Goal: Navigation & Orientation: Find specific page/section

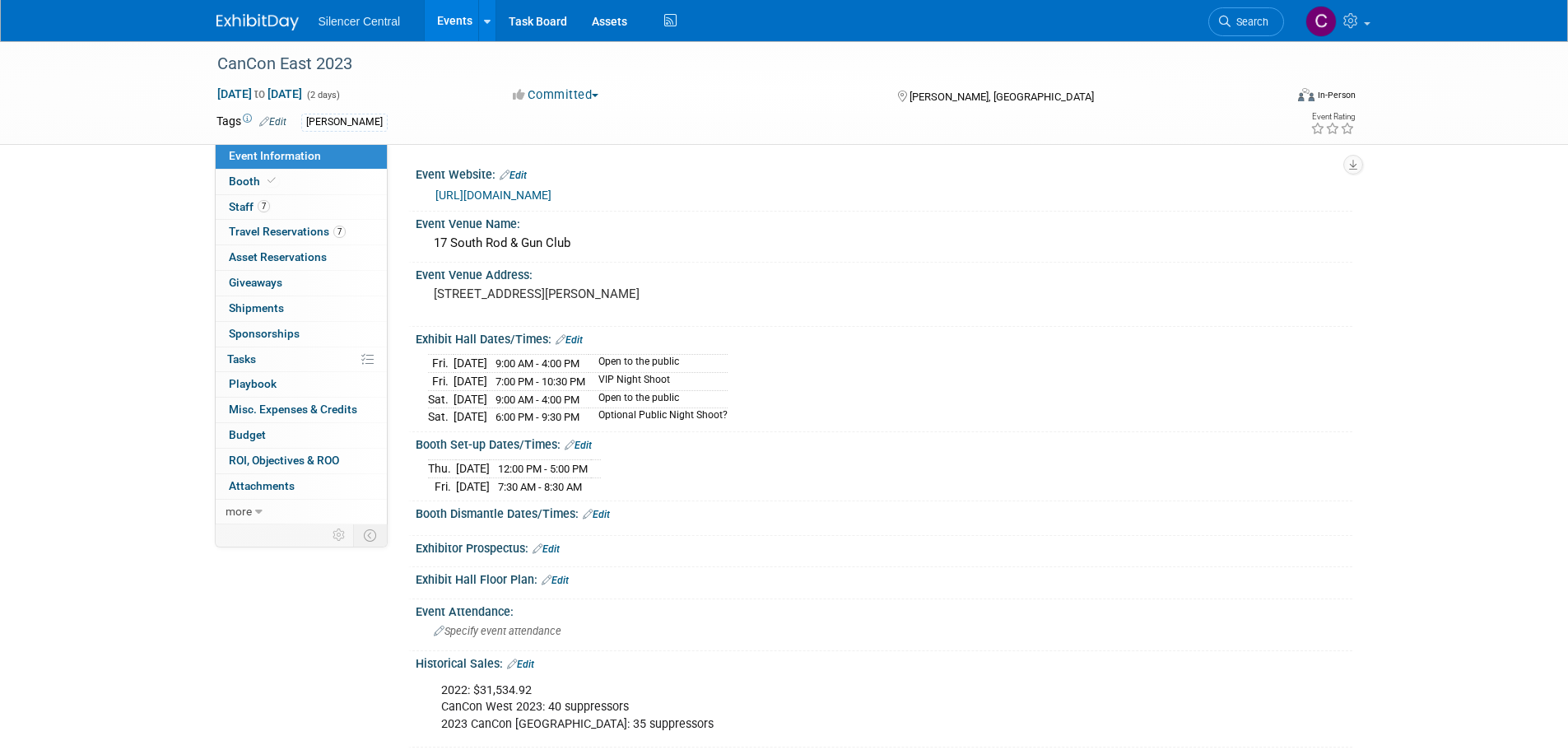
click at [252, 8] on link at bounding box center [267, 15] width 102 height 14
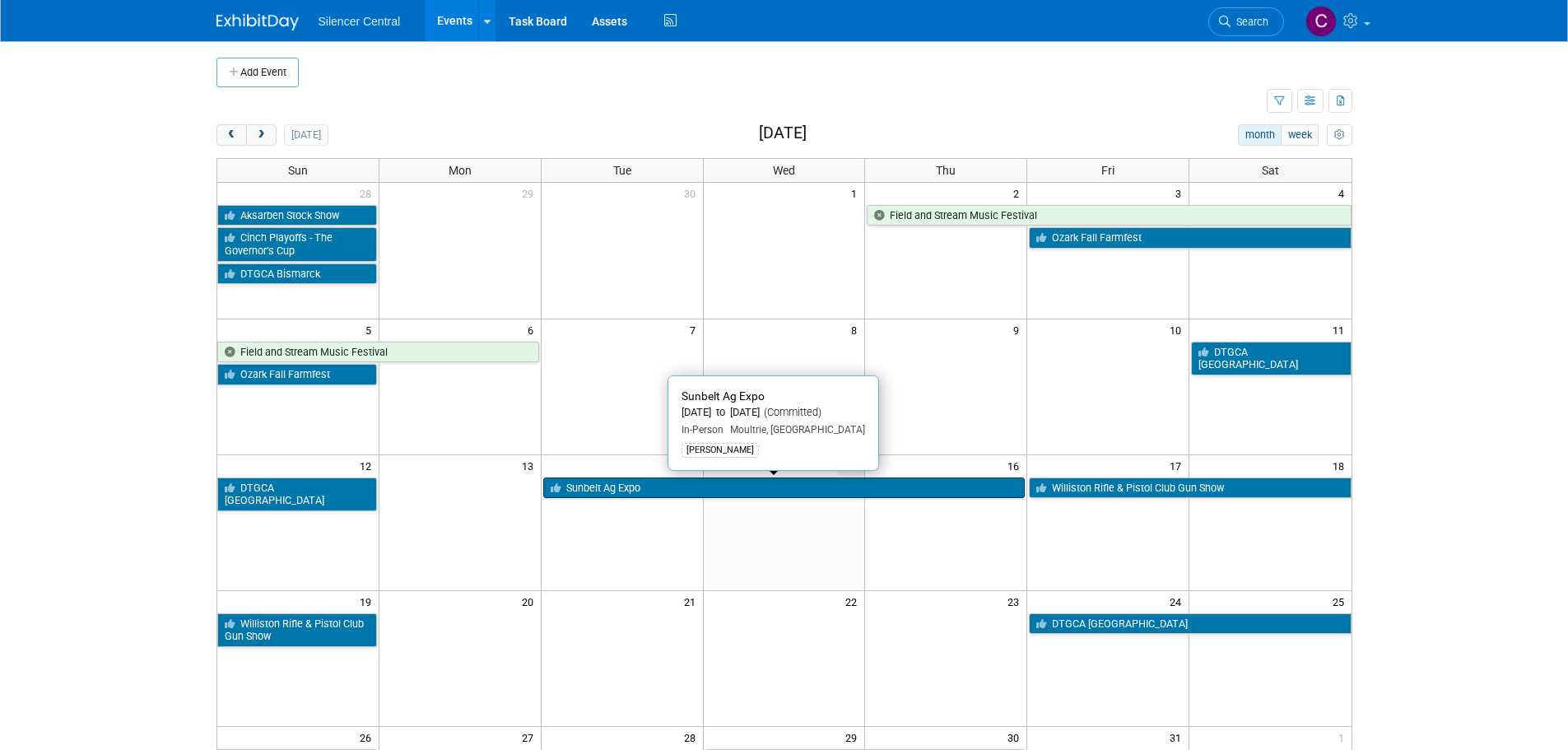
click at [611, 484] on link "Sunbelt Ag Expo" at bounding box center [784, 488] width 483 height 21
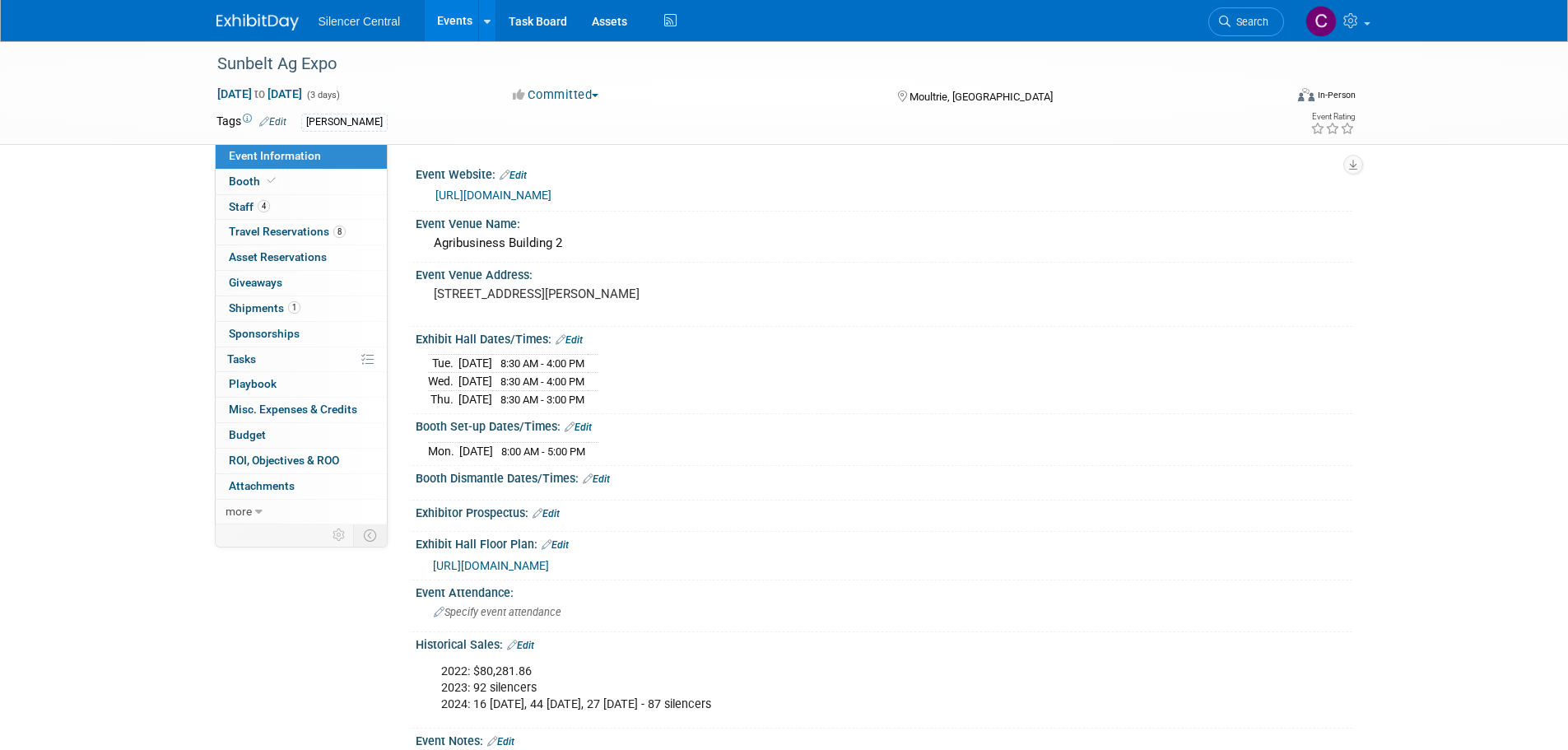
click at [246, 20] on img at bounding box center [257, 21] width 82 height 16
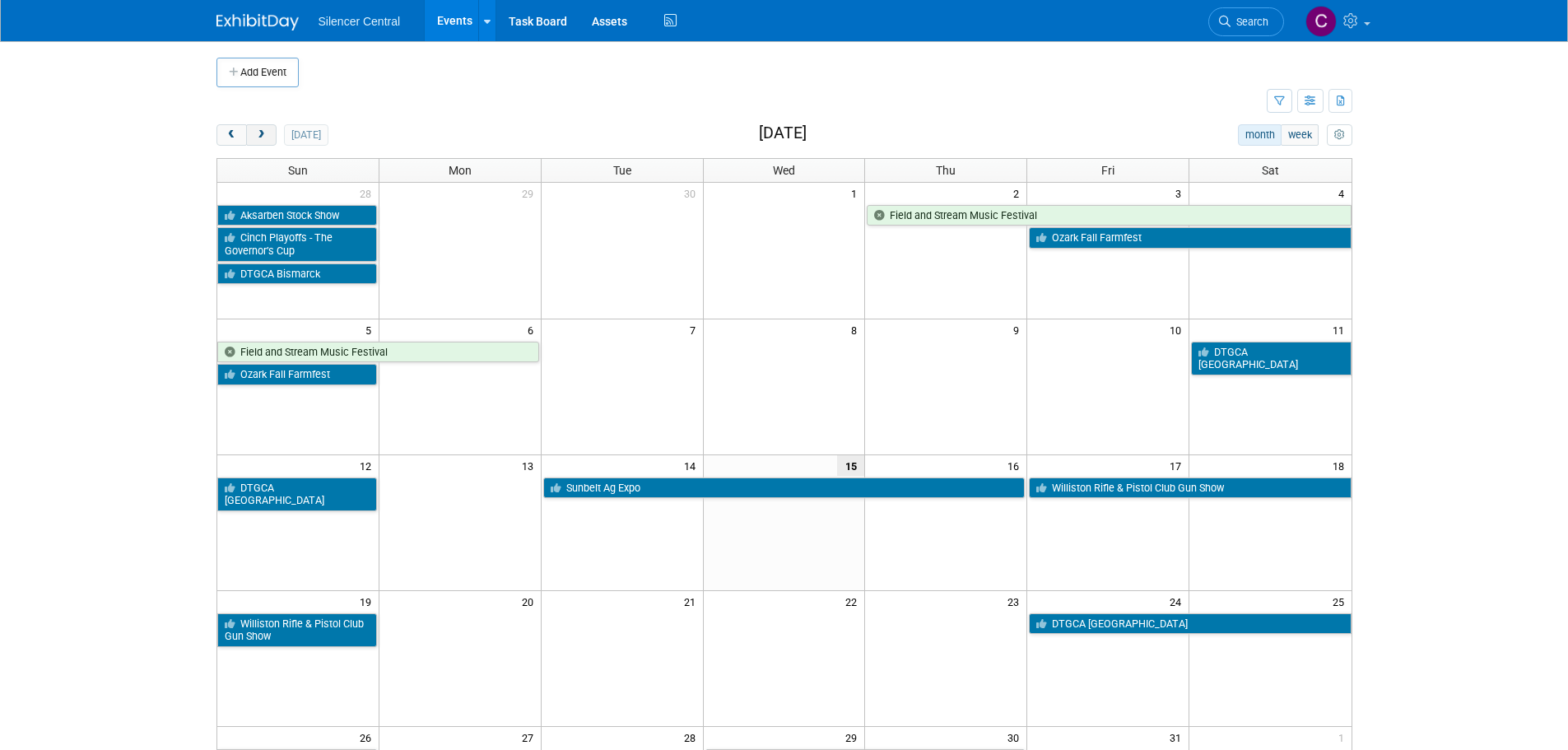
click at [265, 137] on span "next" at bounding box center [261, 135] width 13 height 11
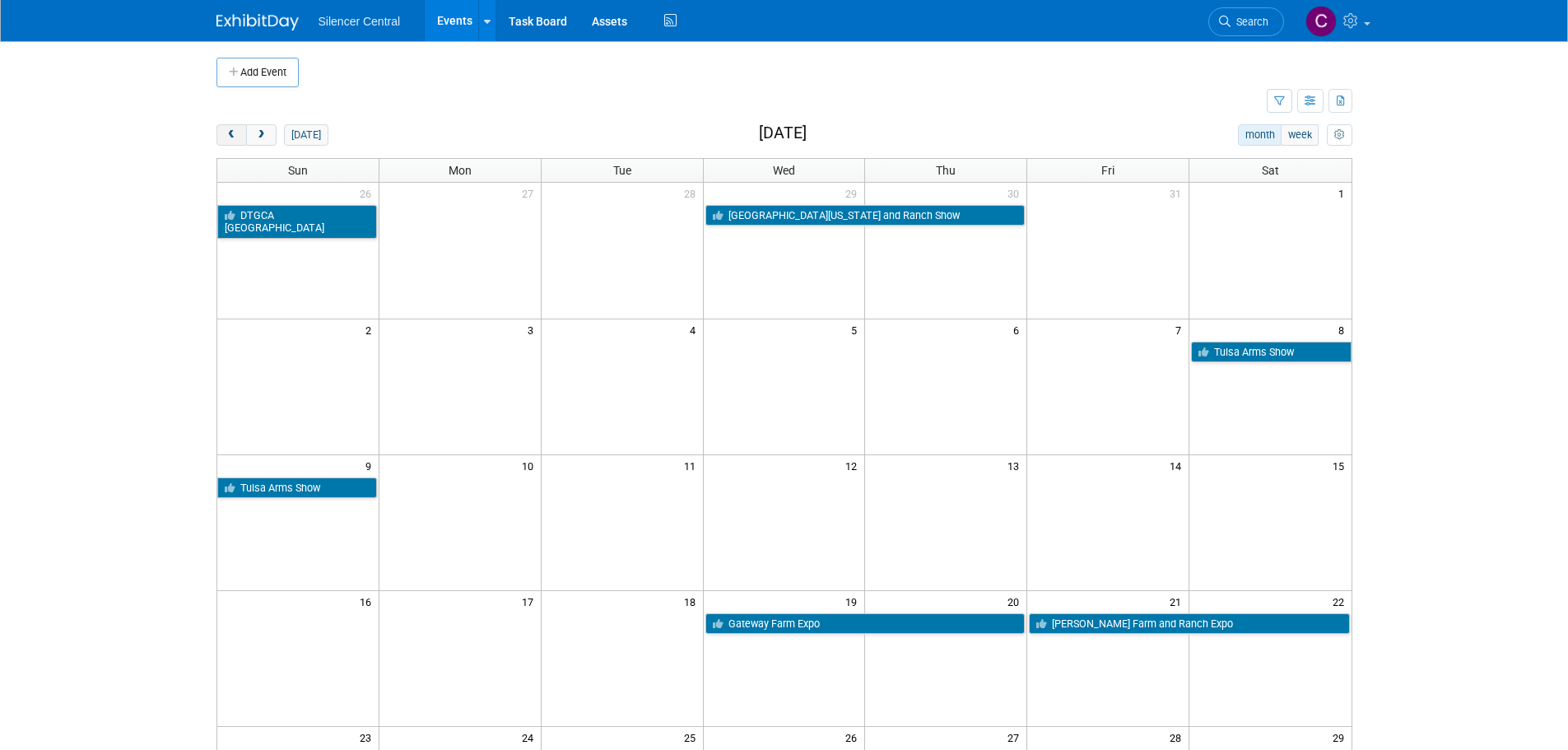
click at [234, 136] on span "prev" at bounding box center [232, 135] width 13 height 11
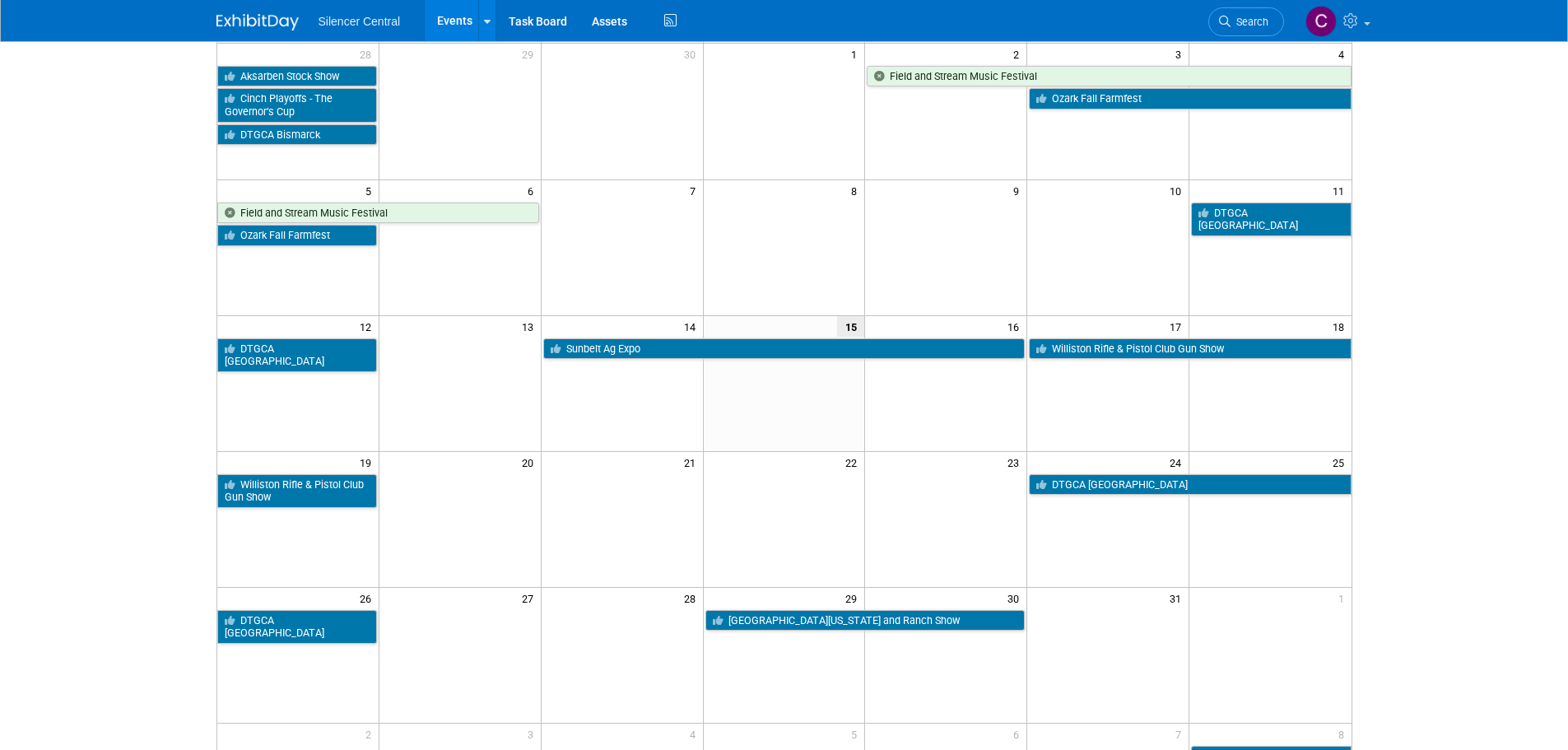
scroll to position [412, 0]
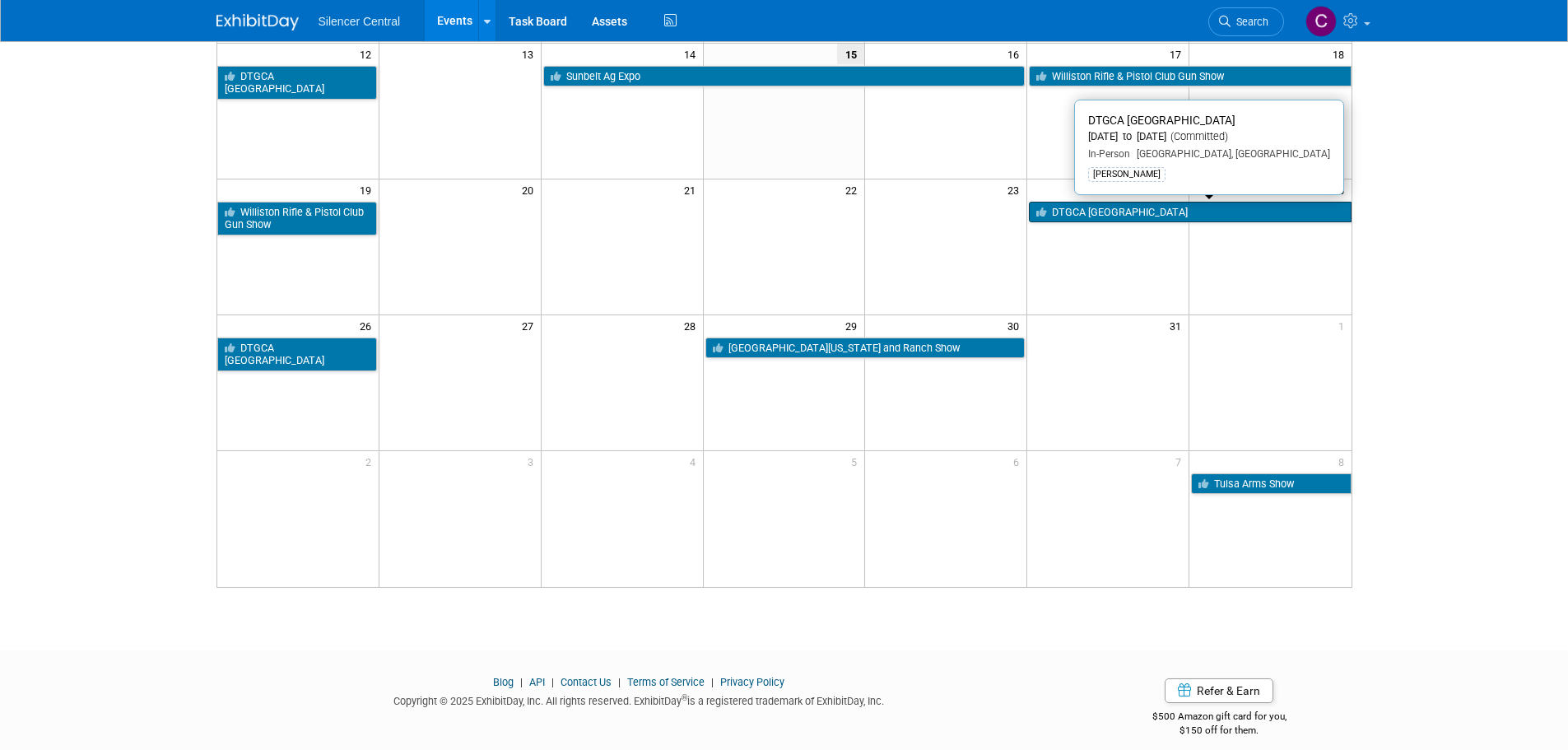
click at [1125, 215] on link "DTGCA [GEOGRAPHIC_DATA]" at bounding box center [1189, 212] width 322 height 21
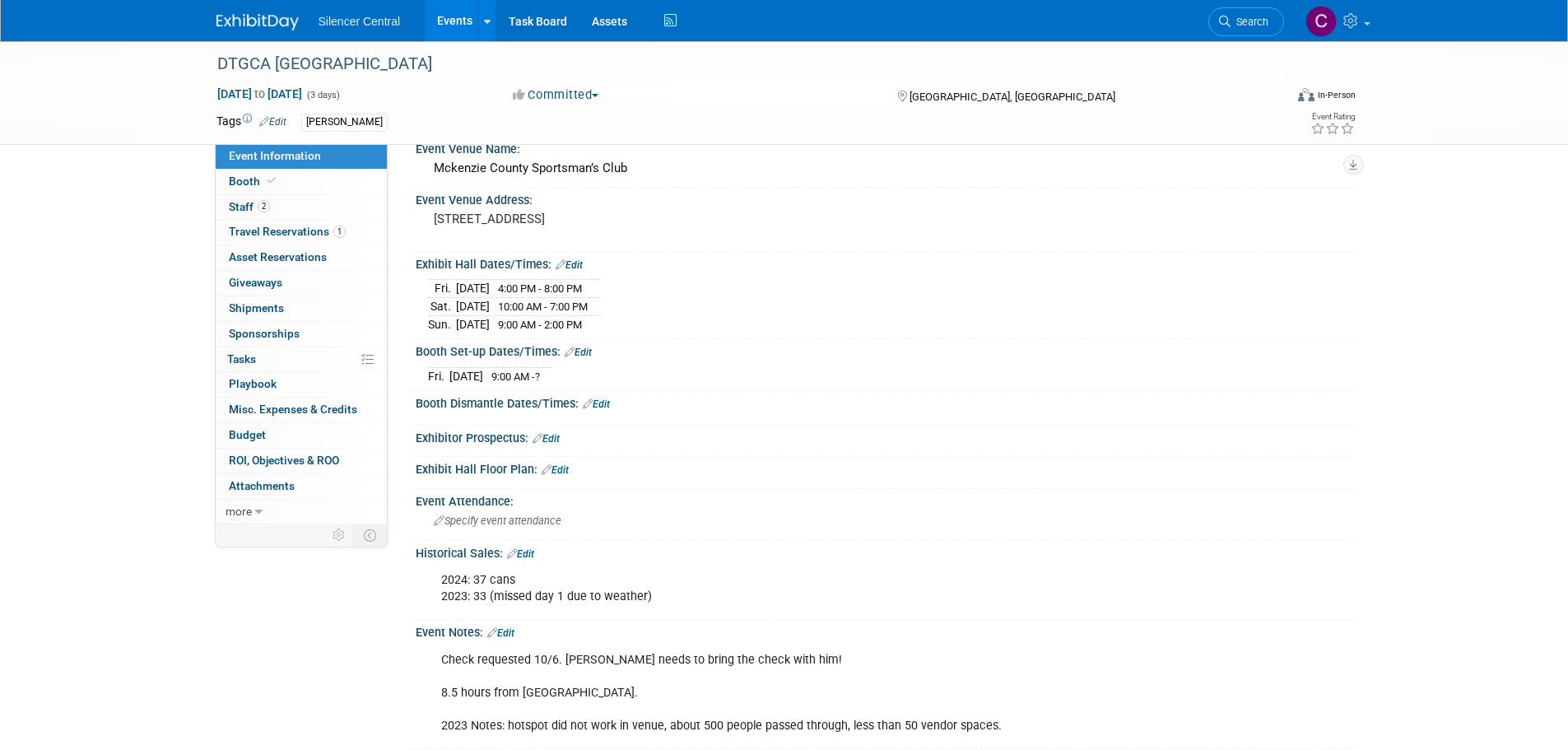
scroll to position [247, 0]
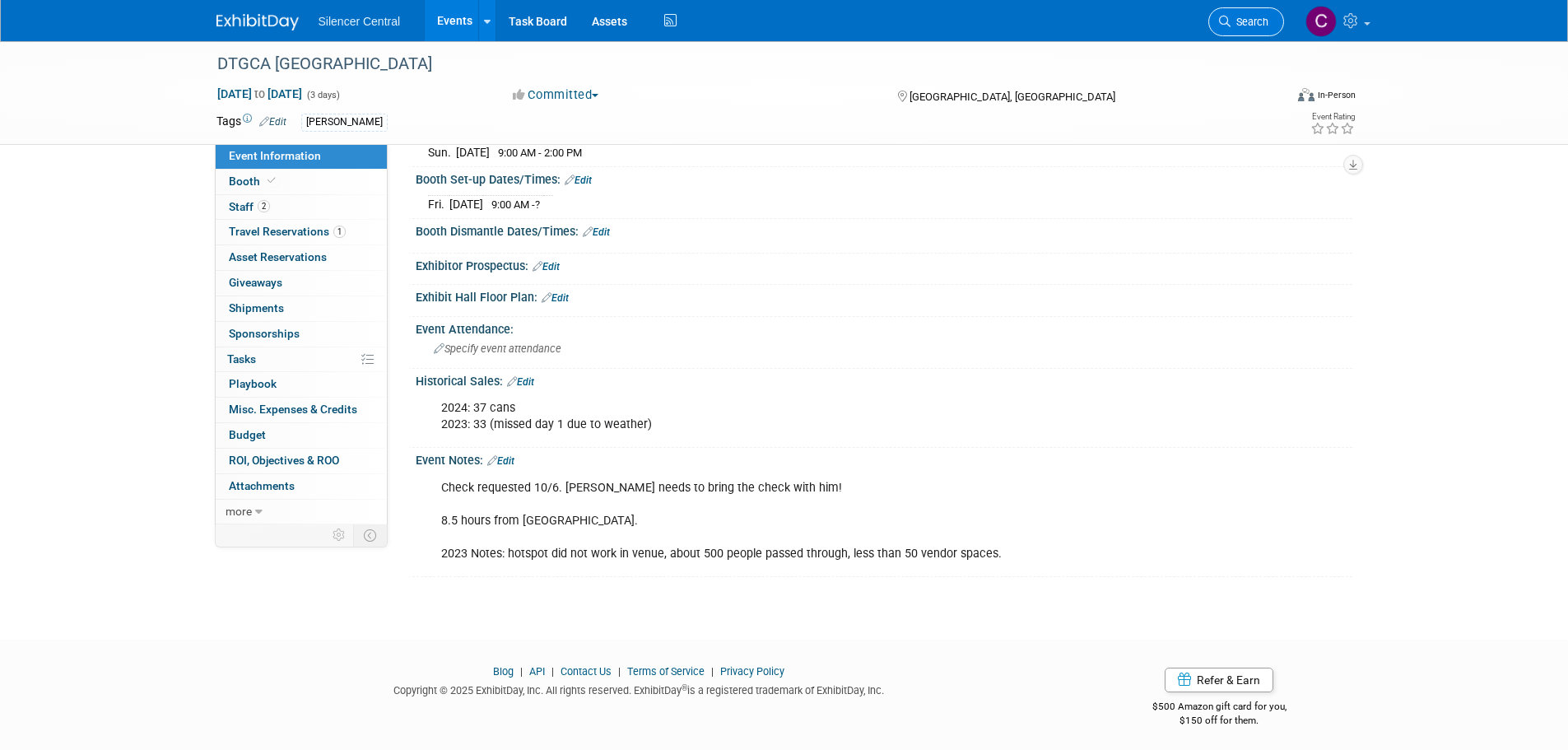
click at [1239, 25] on span "Search" at bounding box center [1249, 21] width 38 height 13
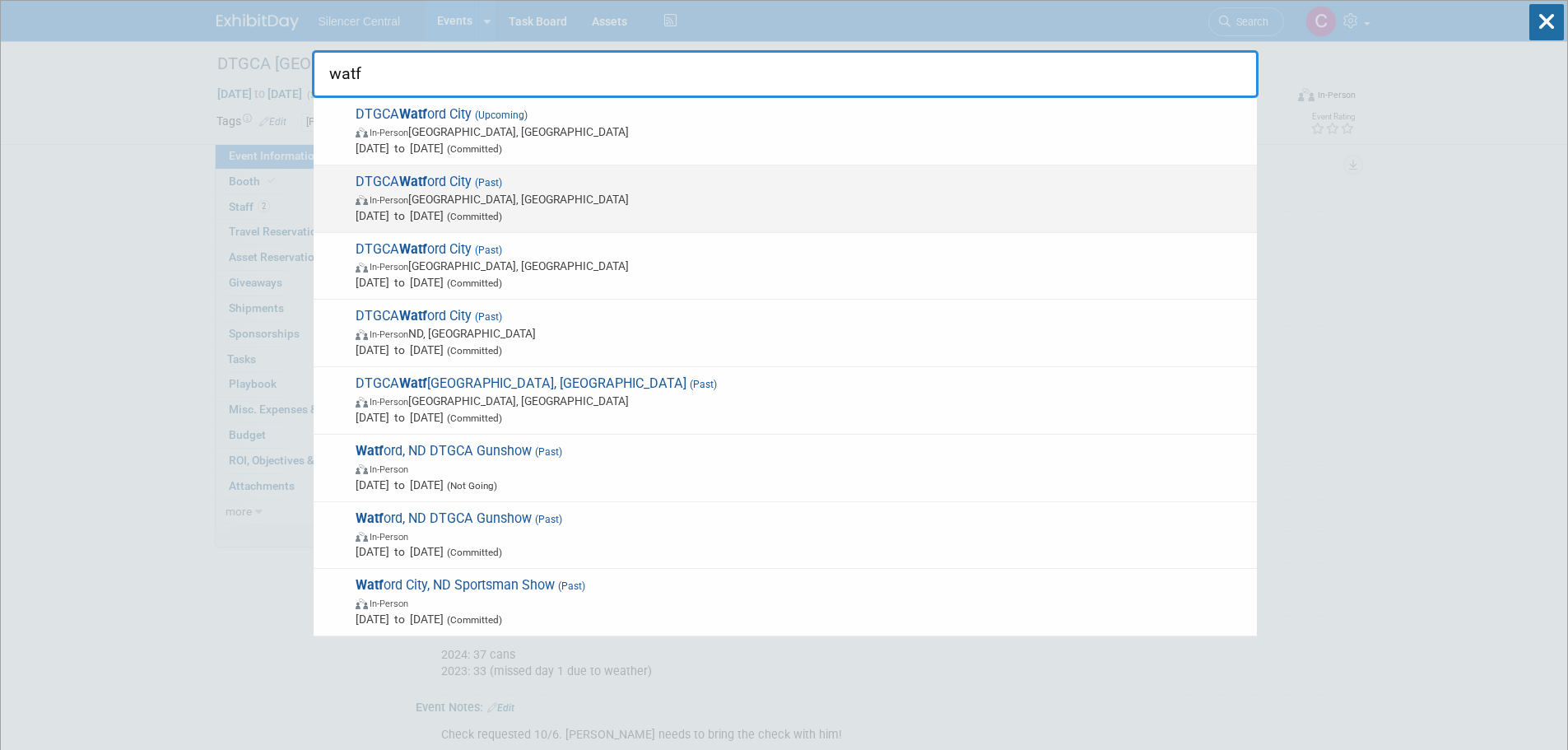
type input "watf"
click at [685, 208] on span "Oct 25, 2024 to Oct 27, 2024 (Committed)" at bounding box center [801, 215] width 893 height 16
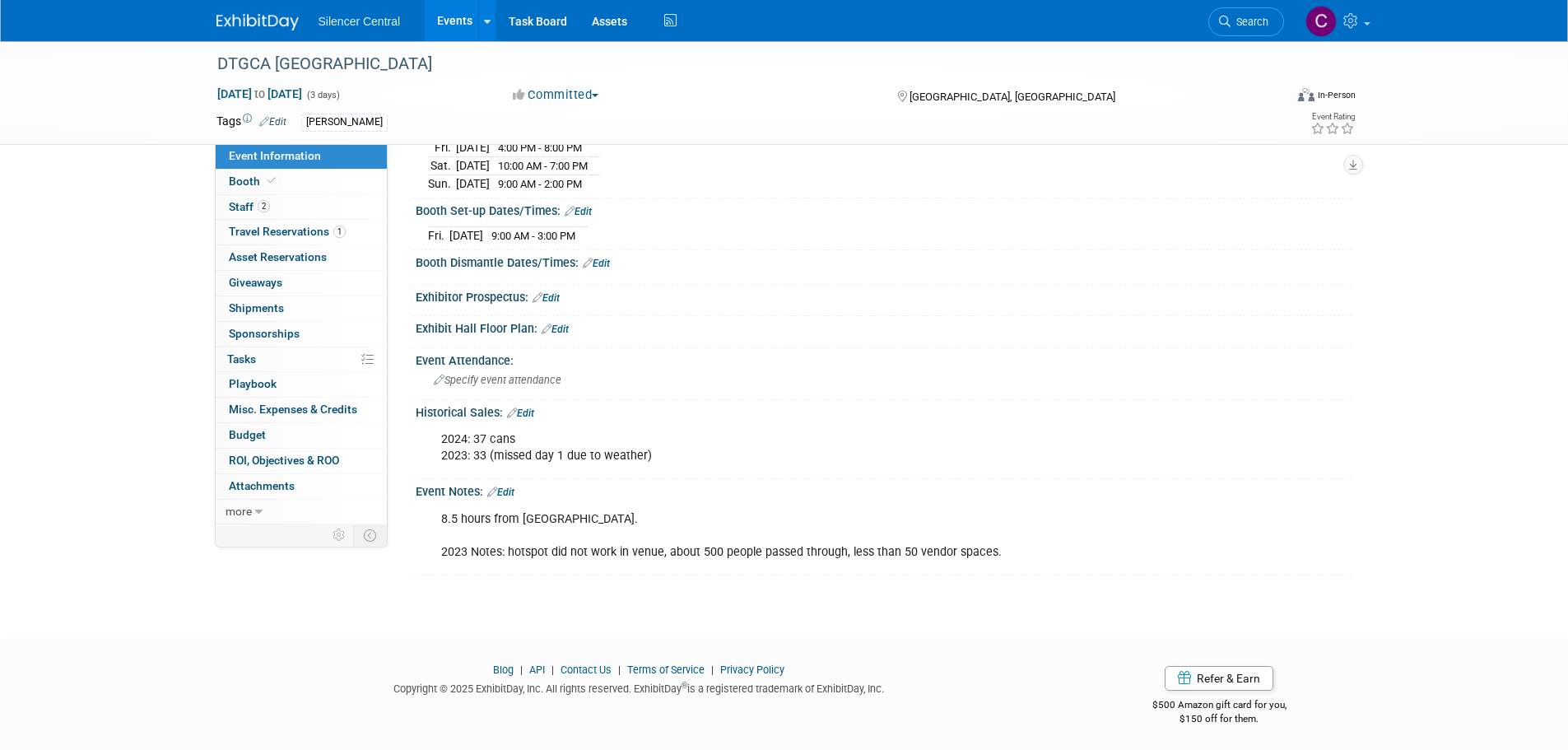
scroll to position [217, 0]
click at [280, 207] on link "2 Staff 2" at bounding box center [300, 206] width 172 height 24
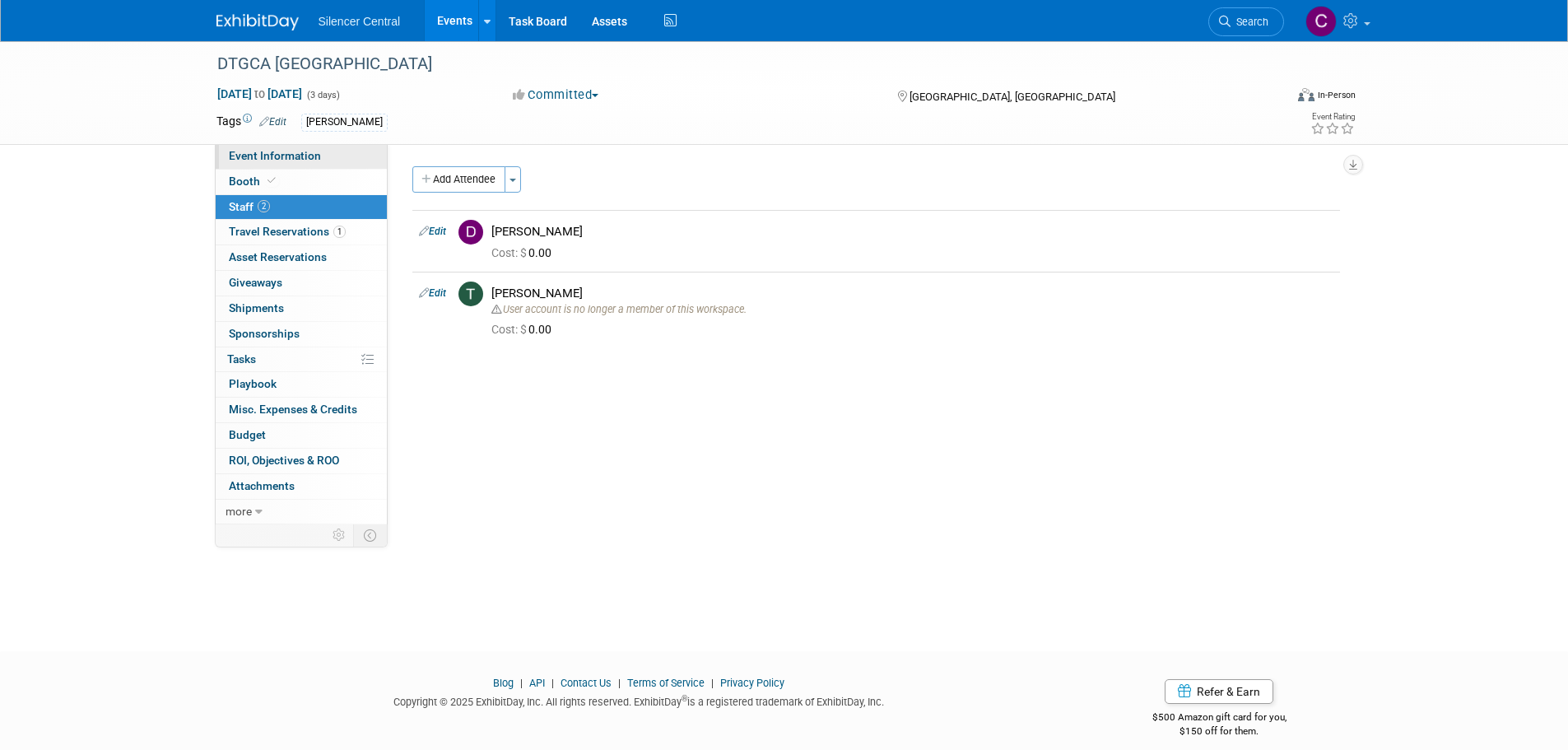
click at [283, 161] on span "Event Information" at bounding box center [274, 156] width 92 height 14
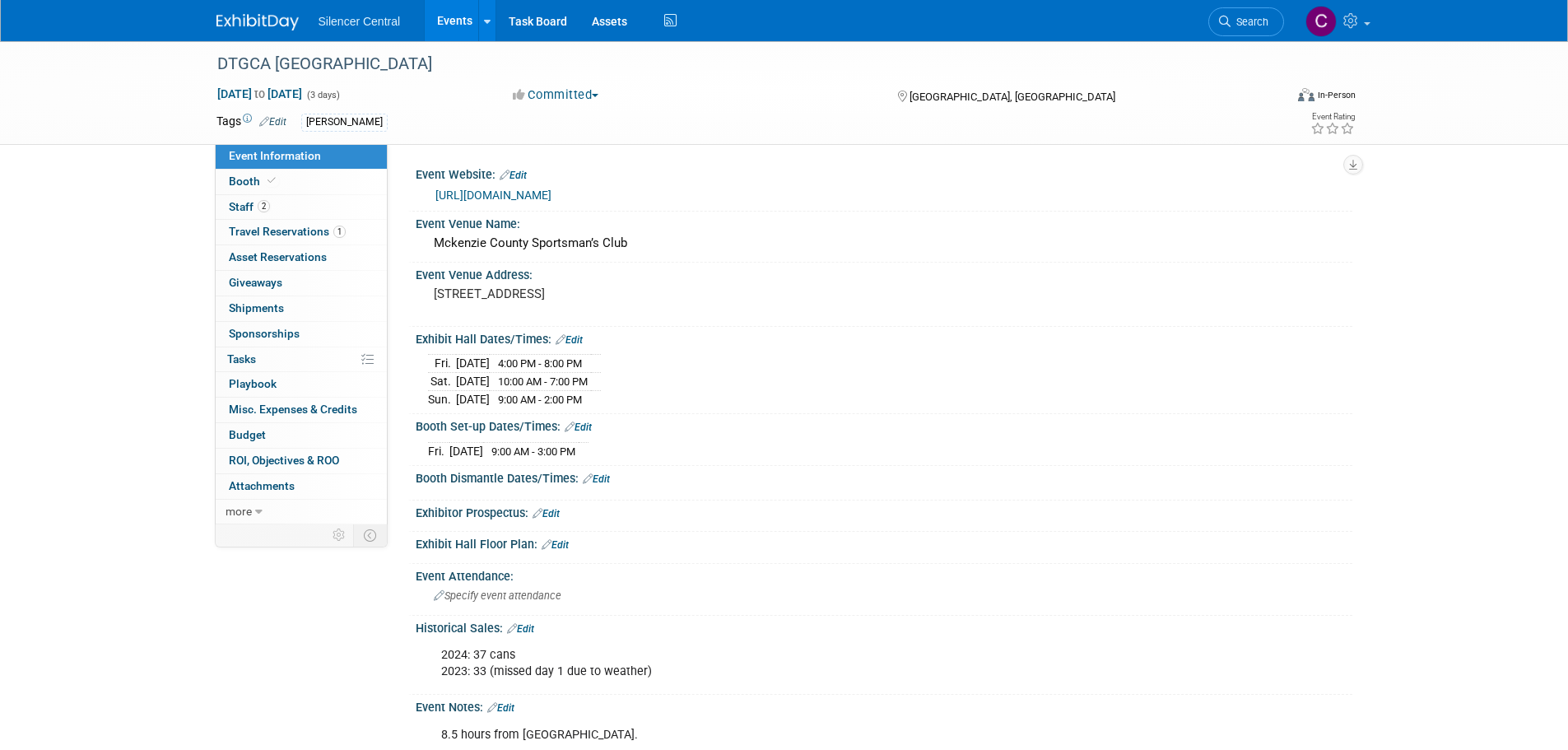
click at [250, 29] on img at bounding box center [257, 21] width 82 height 16
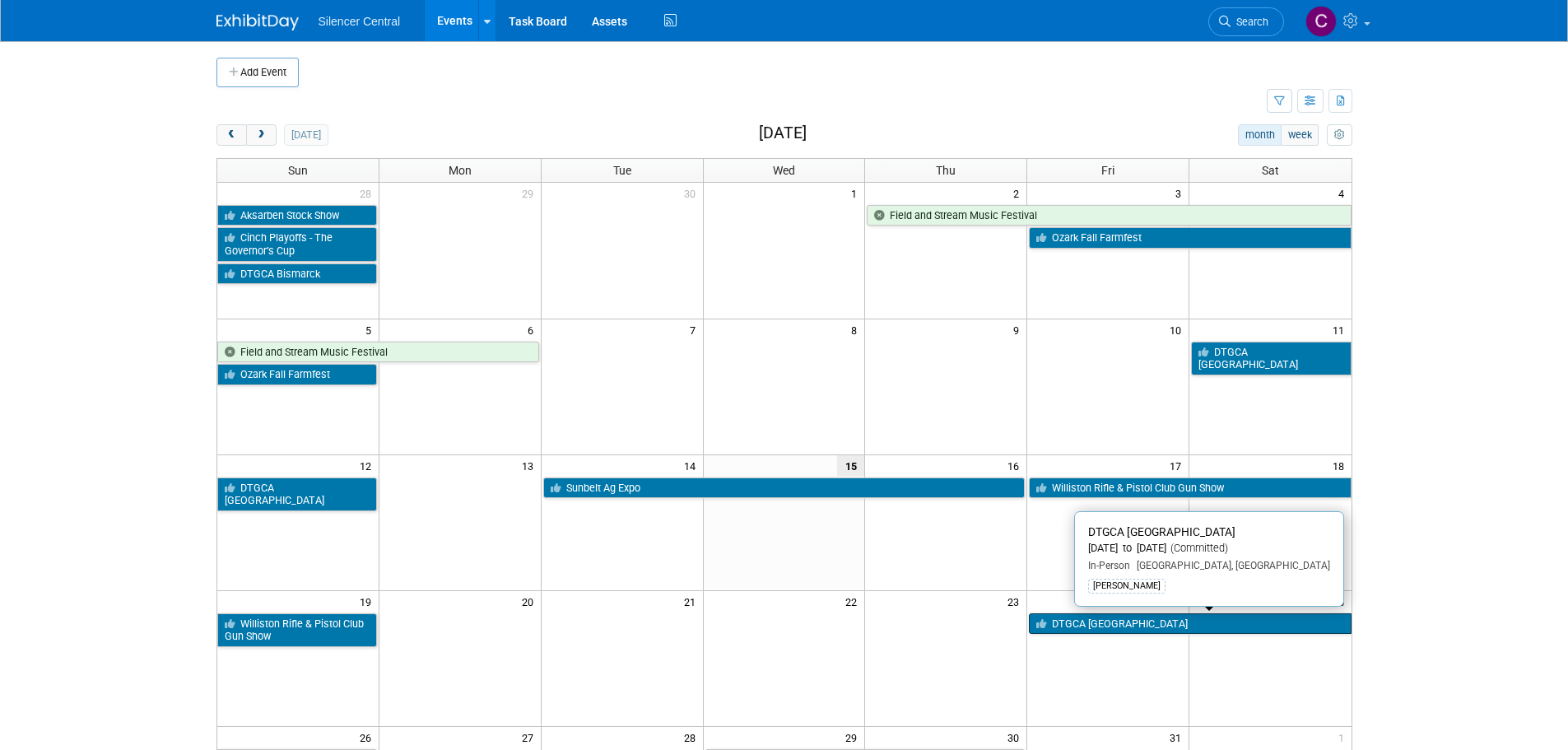
click at [1118, 616] on link "DTGCA [GEOGRAPHIC_DATA]" at bounding box center [1189, 624] width 322 height 21
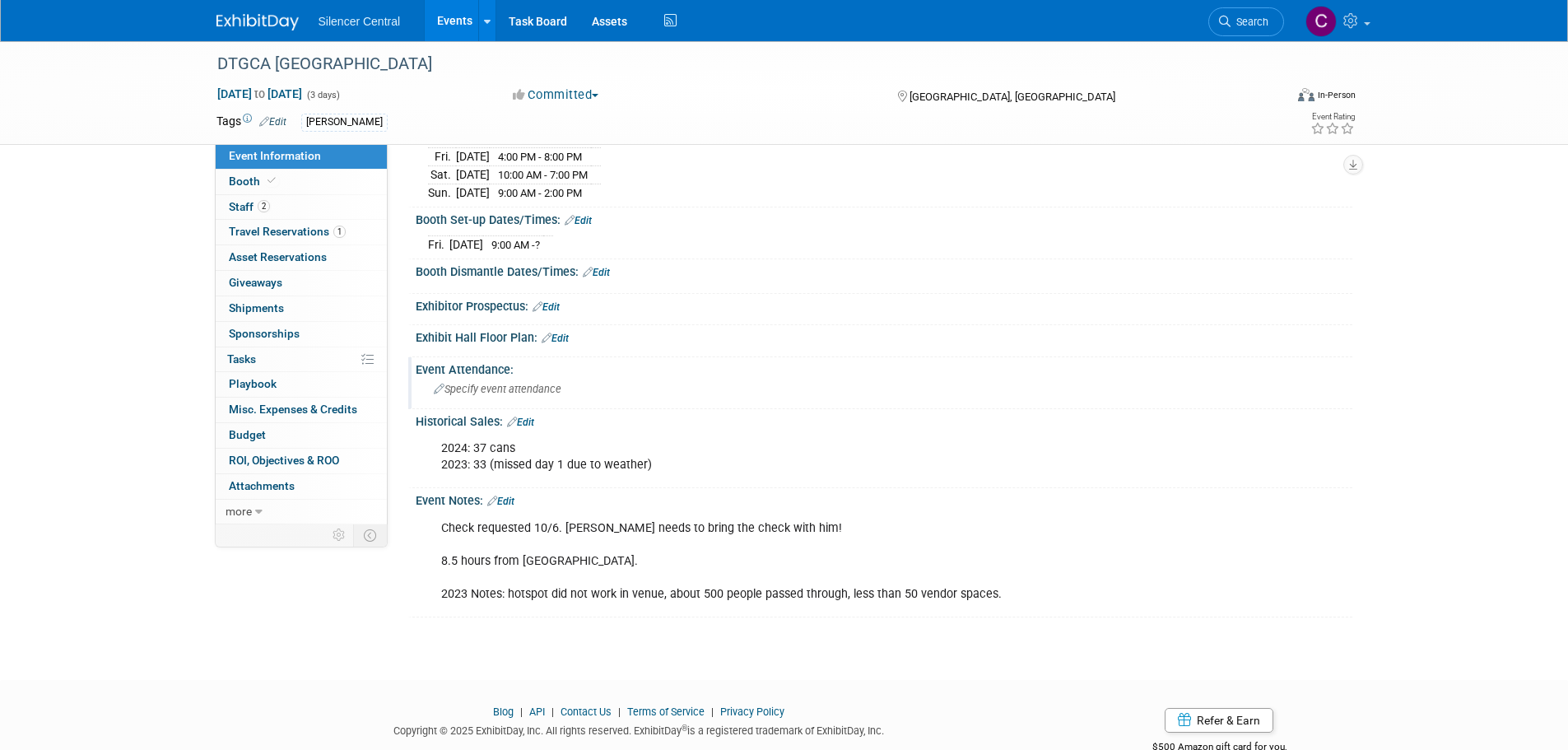
scroll to position [247, 0]
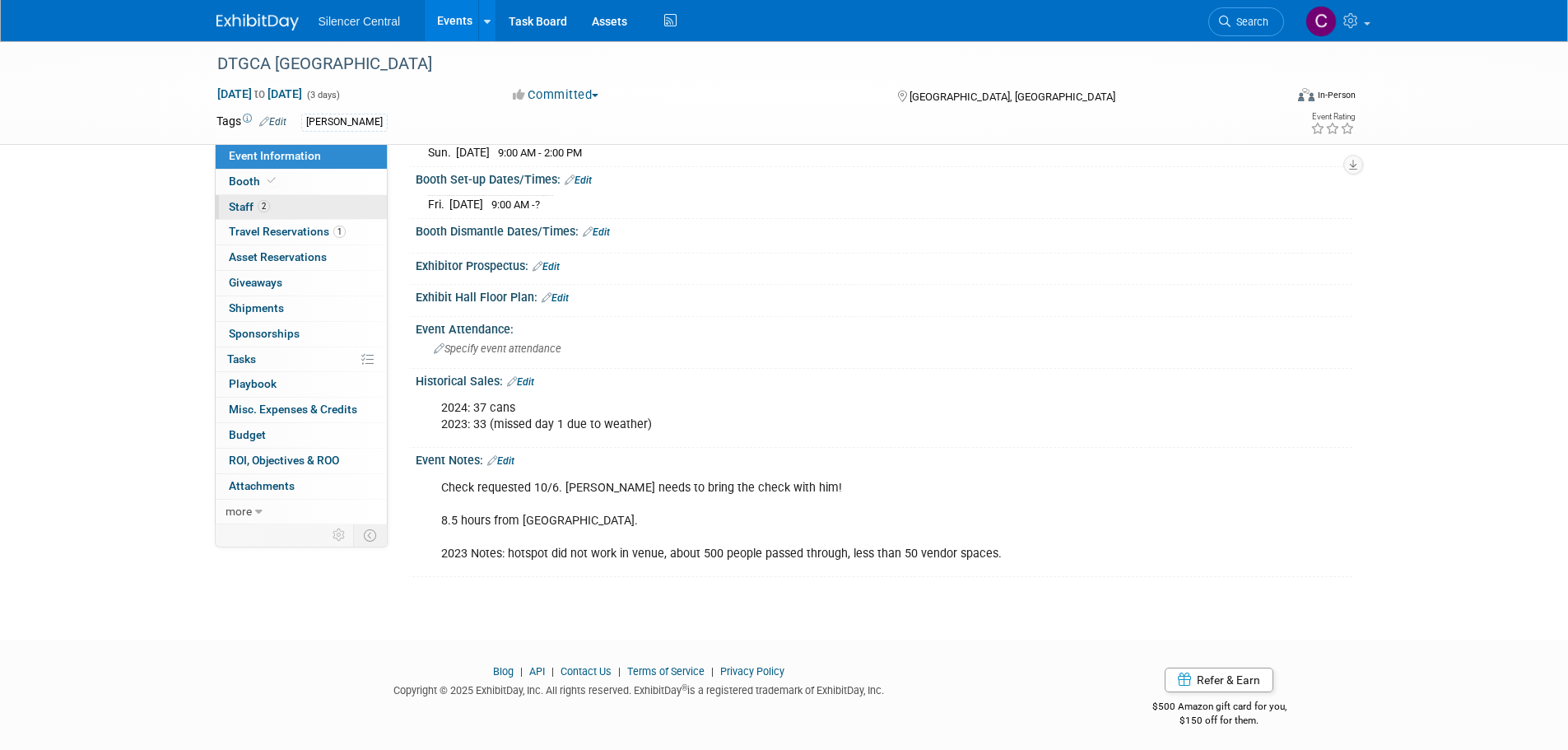
click at [281, 210] on link "2 Staff 2" at bounding box center [300, 206] width 172 height 24
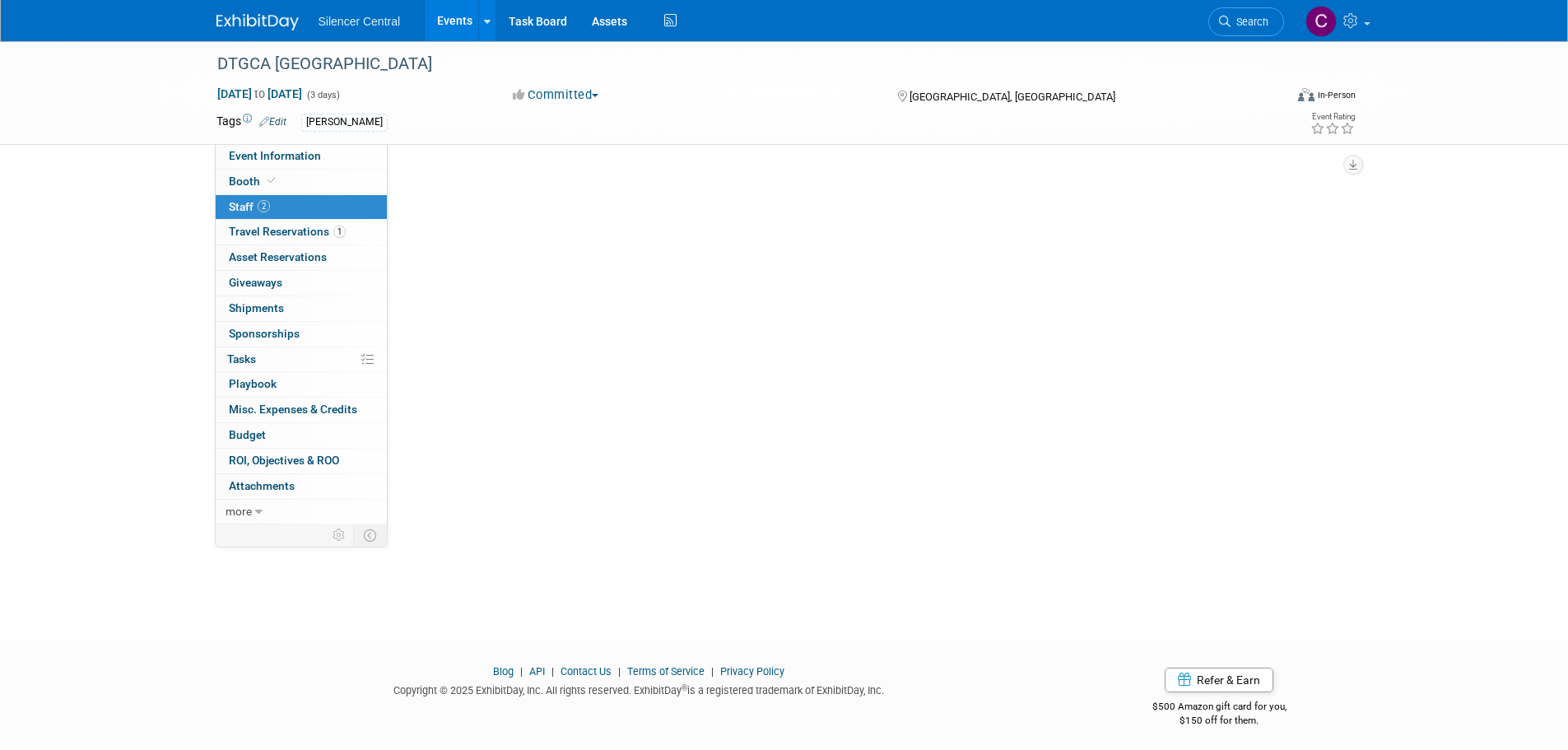
scroll to position [0, 0]
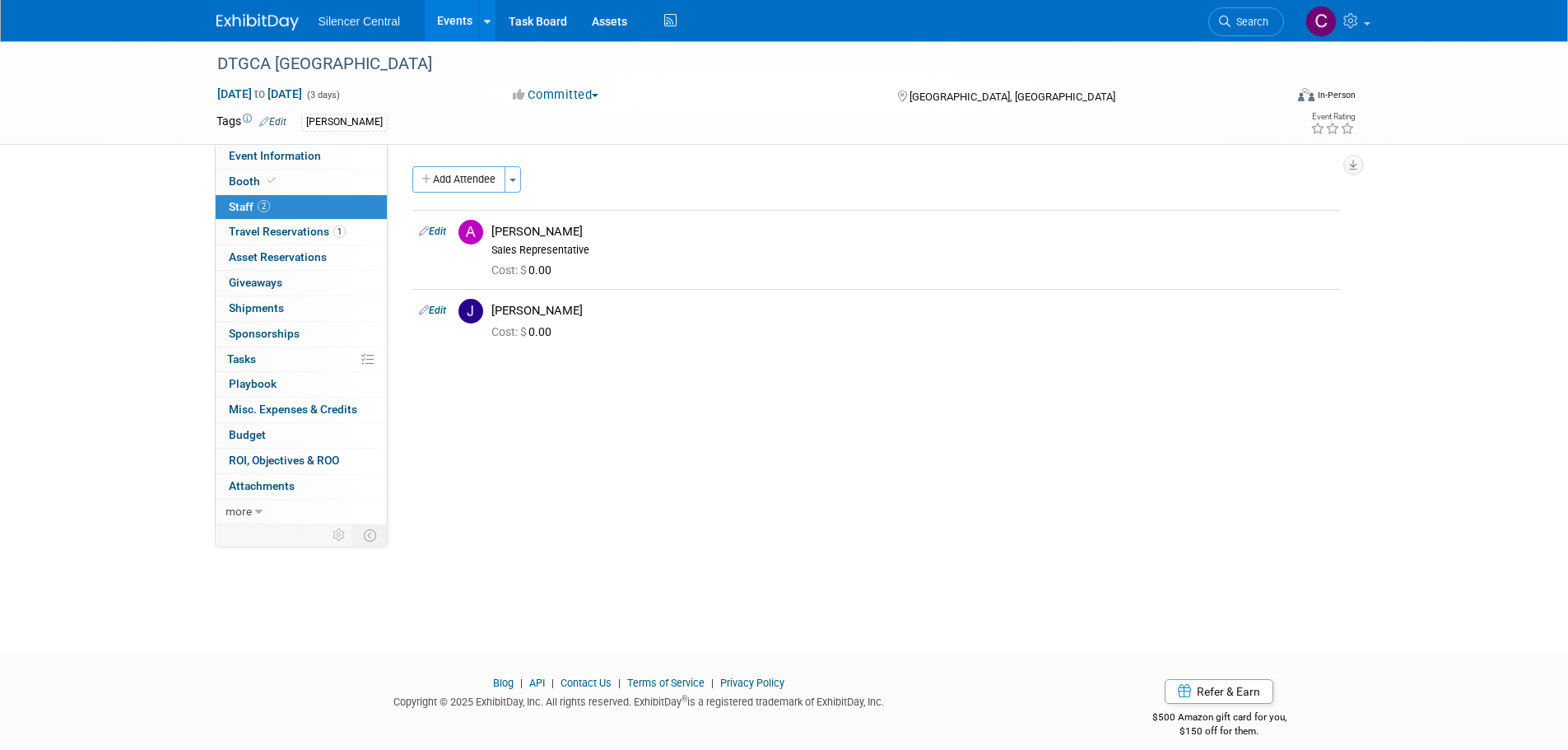
click at [262, 14] on link at bounding box center [267, 15] width 102 height 14
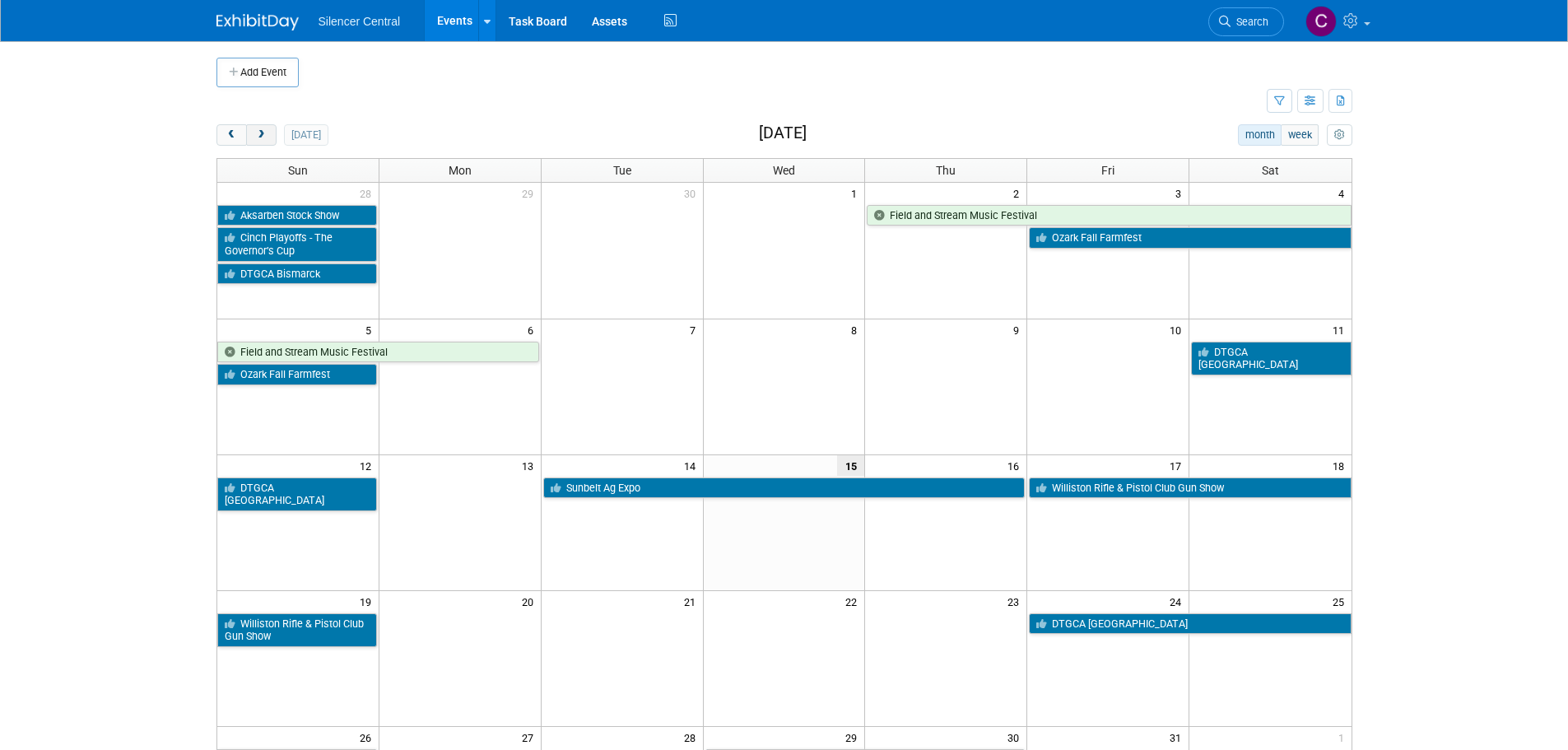
click at [255, 133] on span "next" at bounding box center [261, 135] width 13 height 11
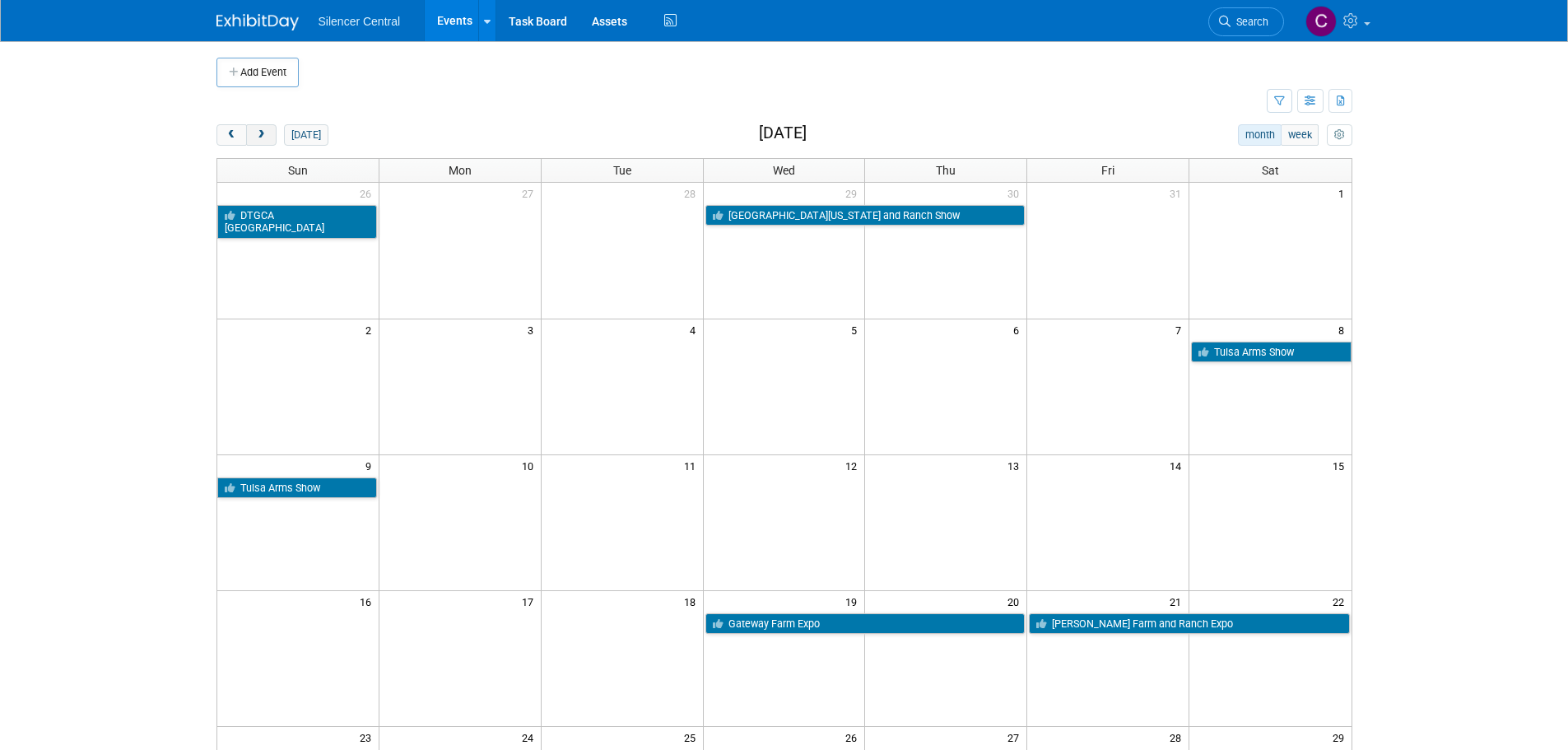
click at [255, 132] on span "next" at bounding box center [261, 135] width 13 height 11
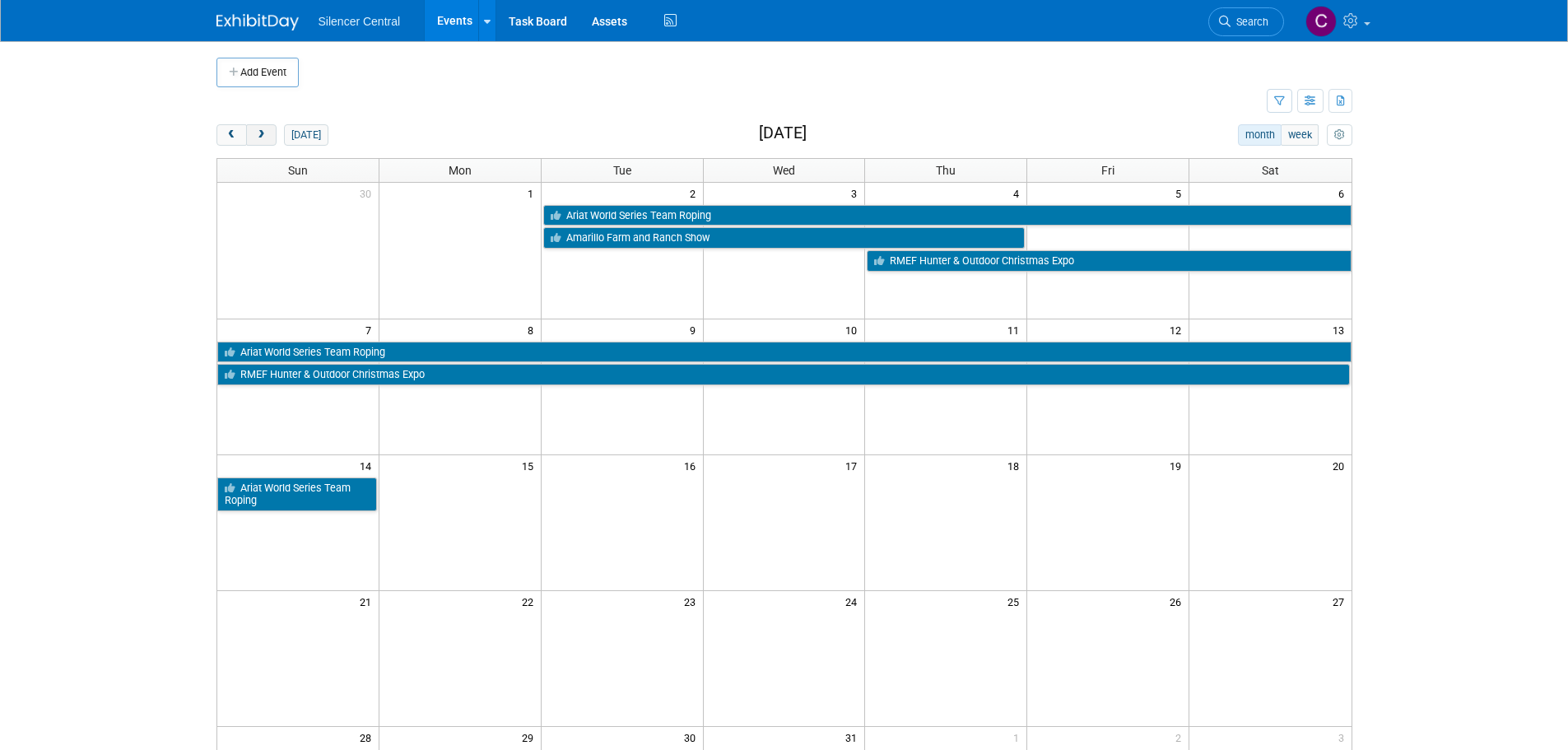
click at [255, 132] on span "next" at bounding box center [261, 135] width 13 height 11
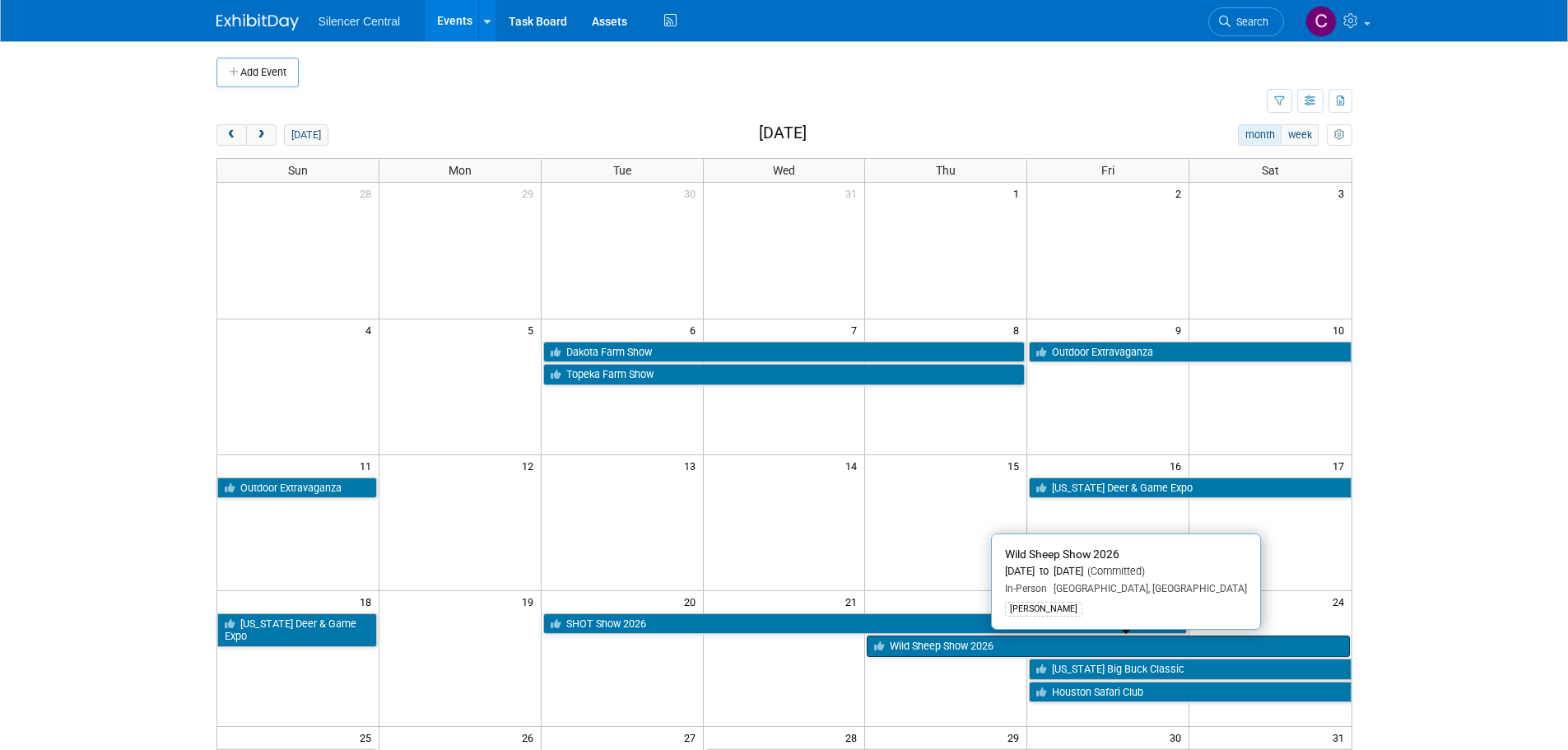
click at [933, 650] on link "Wild Sheep Show 2026" at bounding box center [1108, 646] width 483 height 21
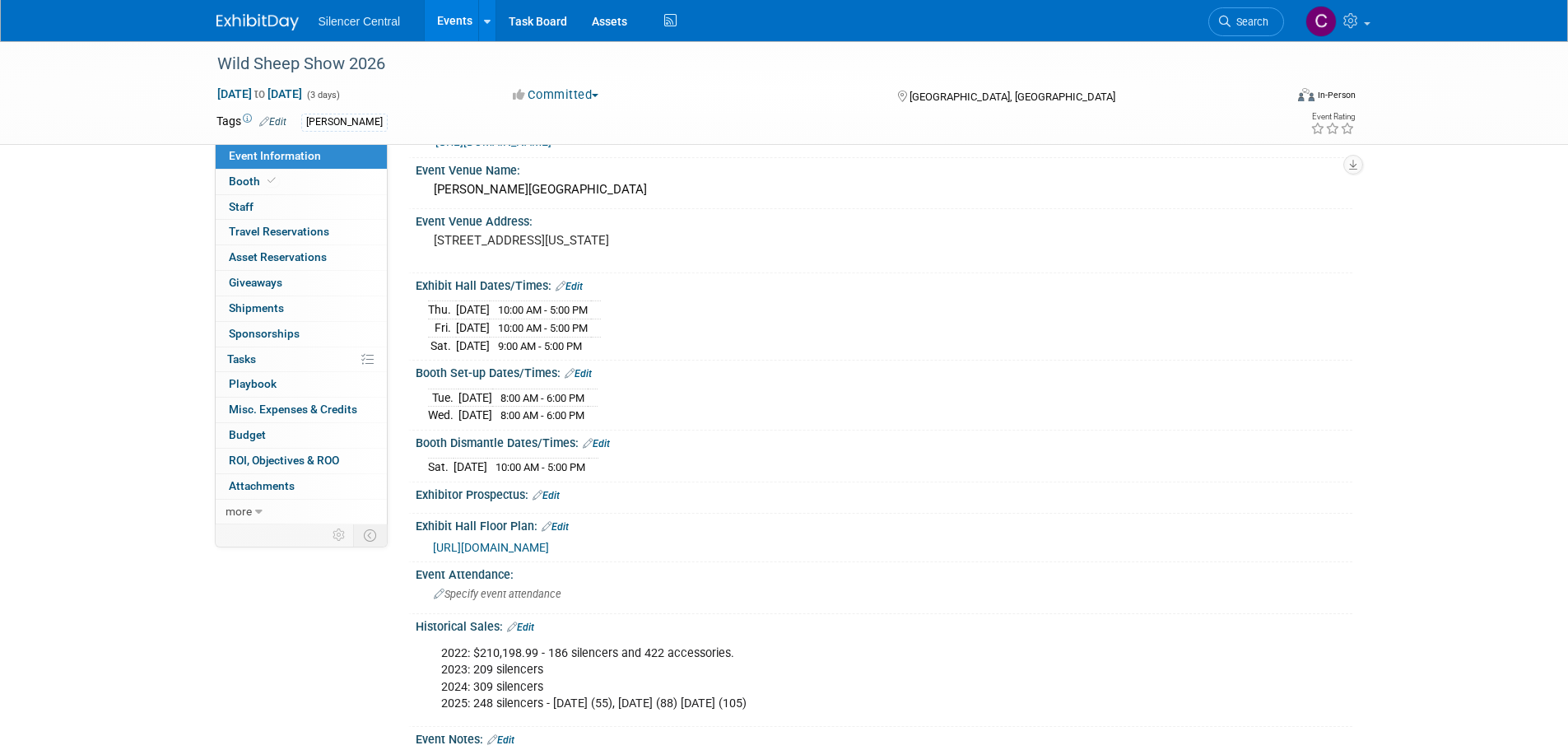
scroll to position [82, 0]
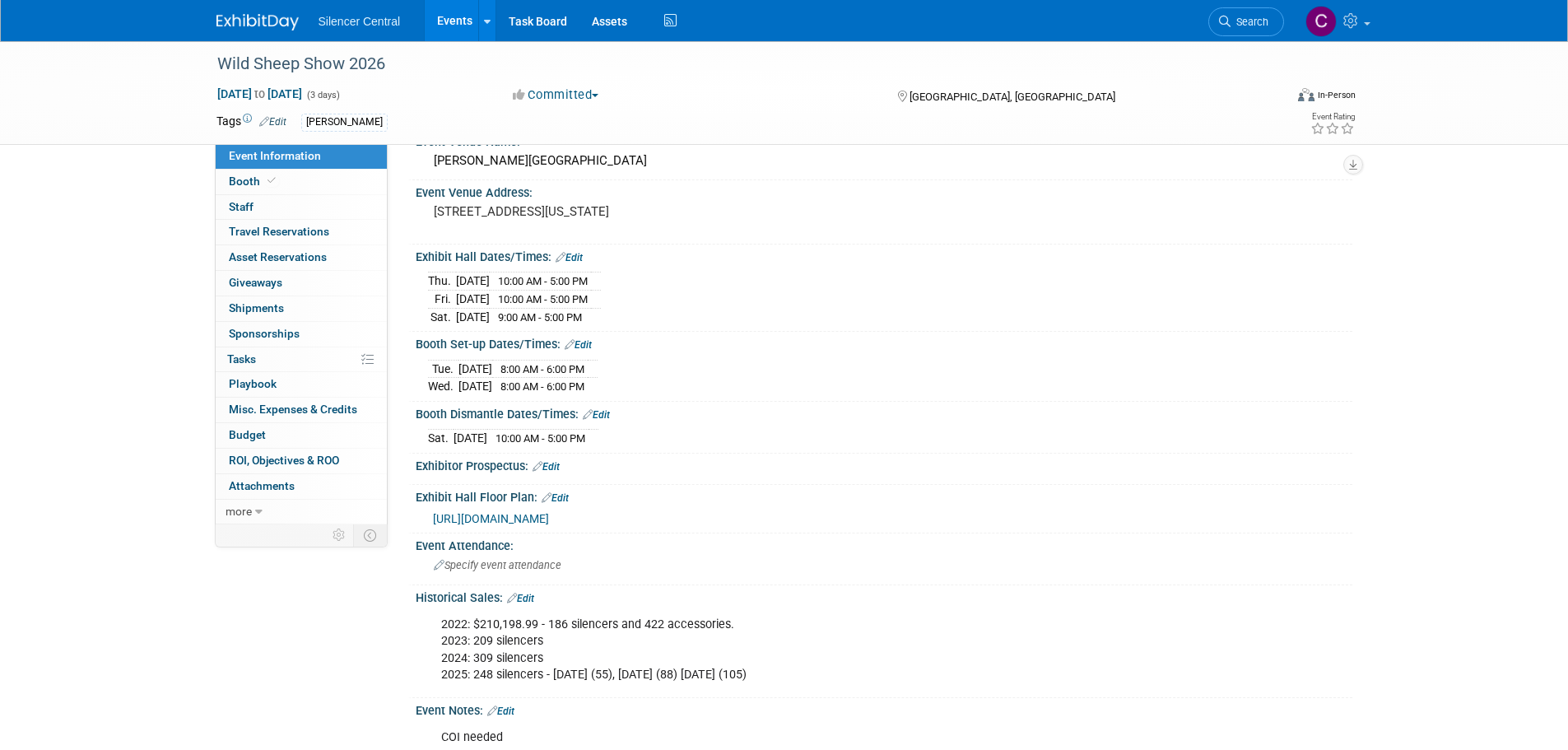
click at [254, 30] on img at bounding box center [257, 21] width 82 height 16
